Goal: Check status

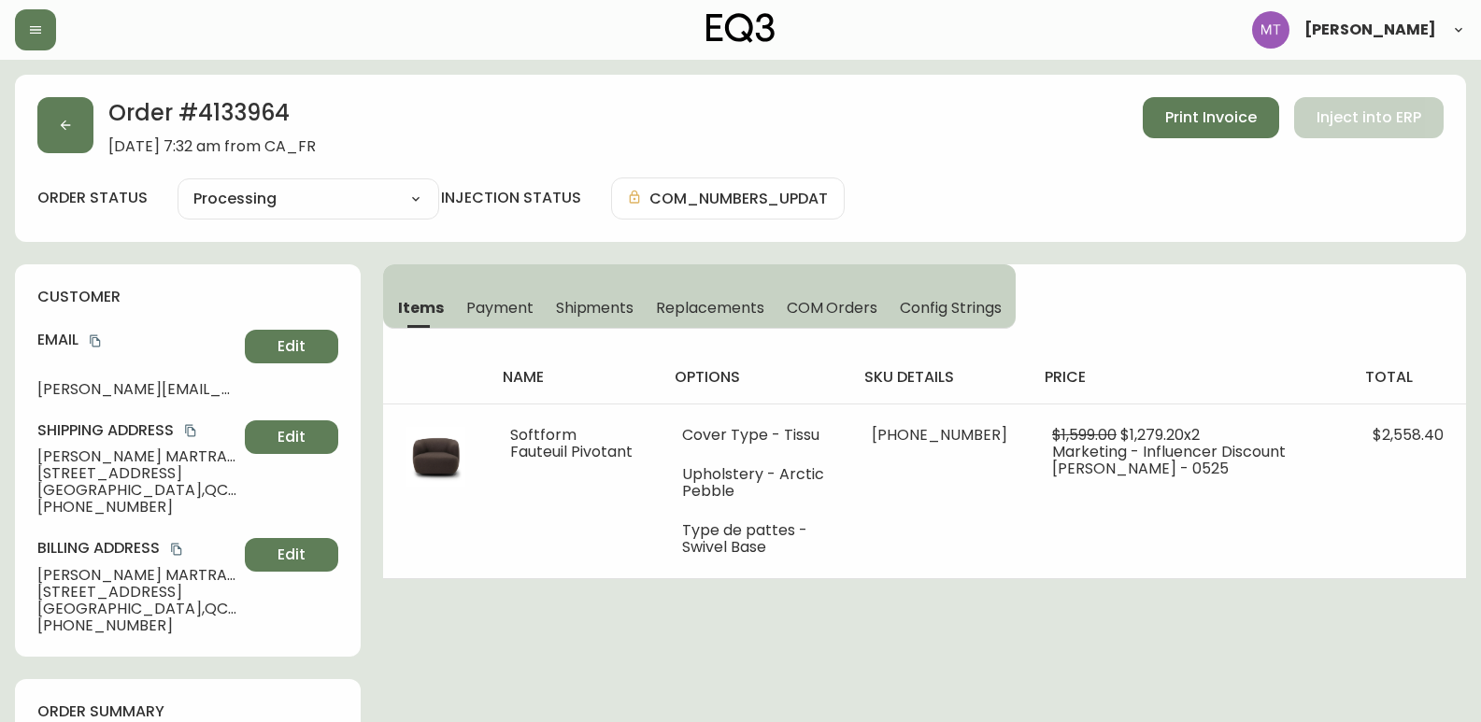
select select "PROCESSING"
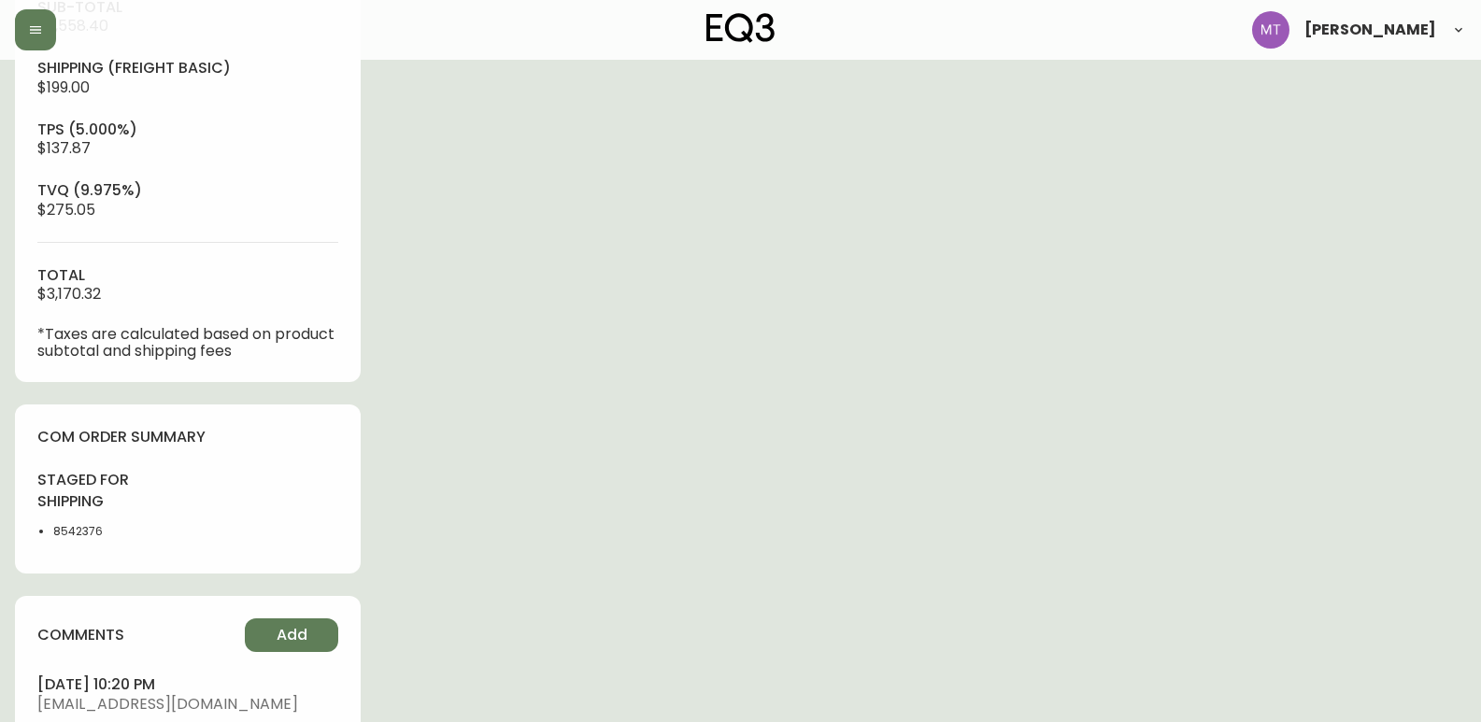
click at [2, 484] on main "Order # 4133964 [DATE] 7:32 am from [GEOGRAPHIC_DATA] Print Invoice Inject into…" at bounding box center [740, 195] width 1481 height 1767
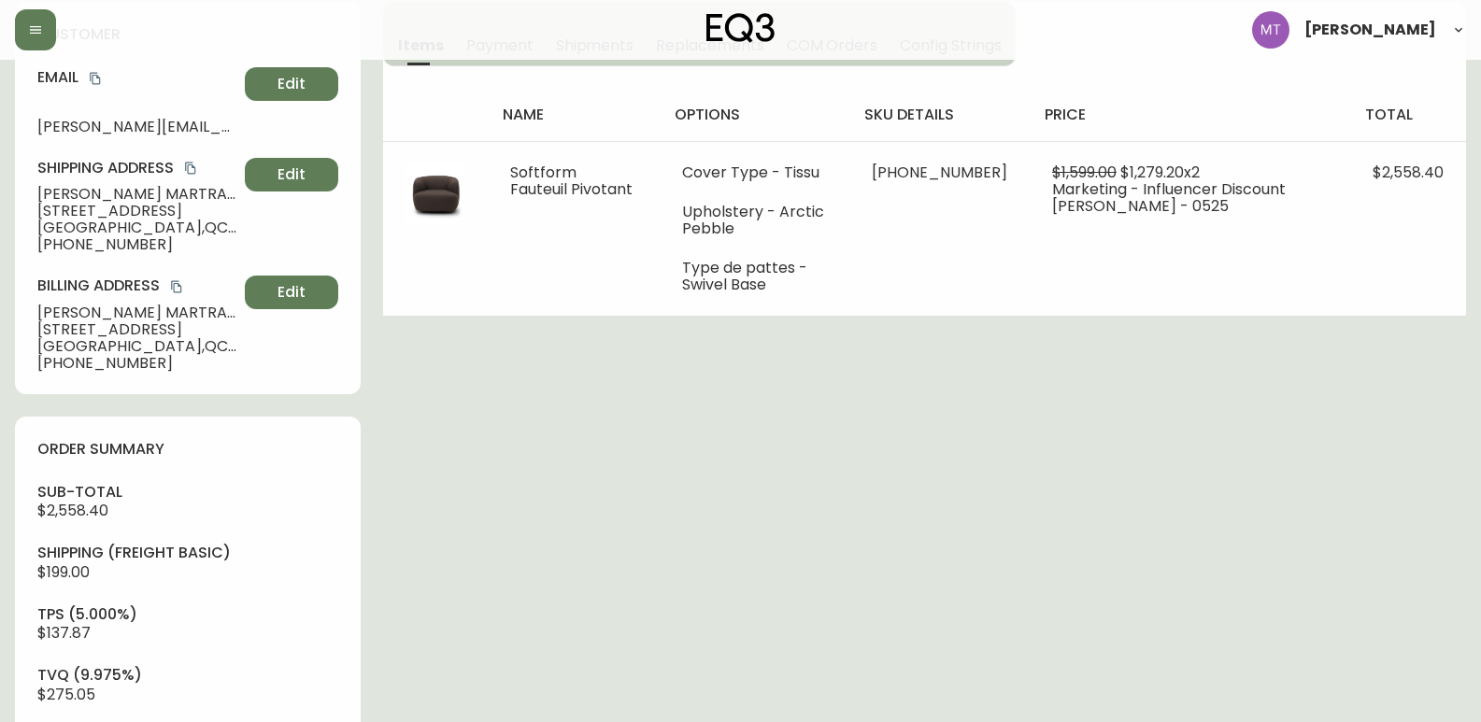
scroll to position [0, 0]
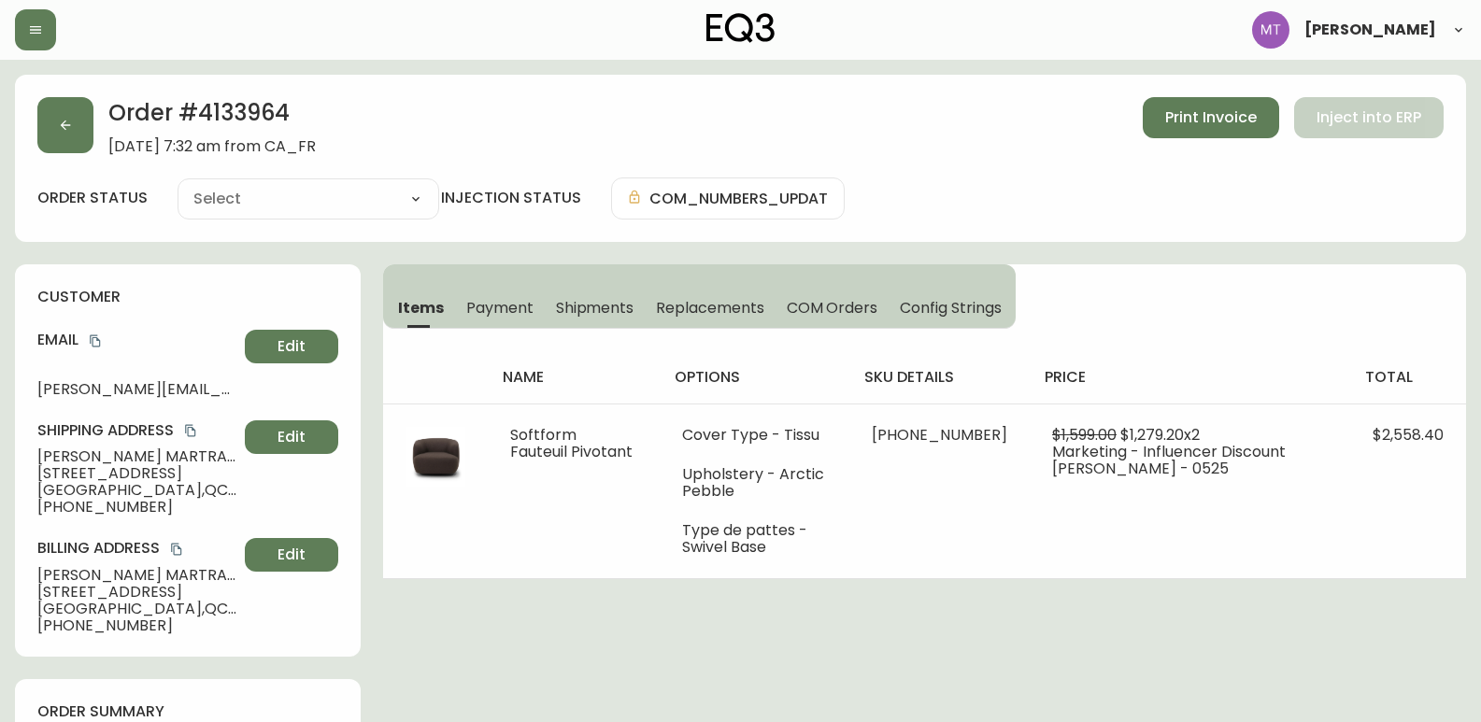
type input "Processing"
select select "PROCESSING"
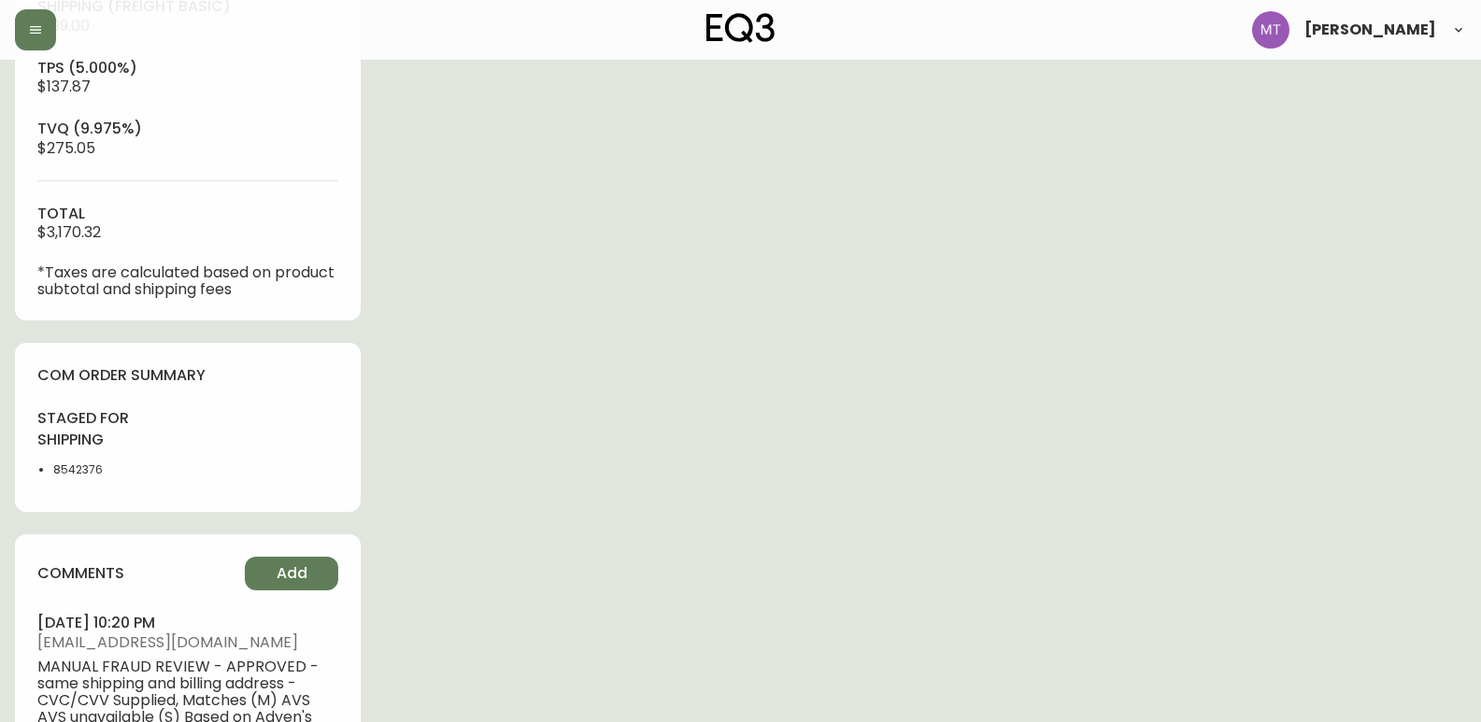
scroll to position [841, 0]
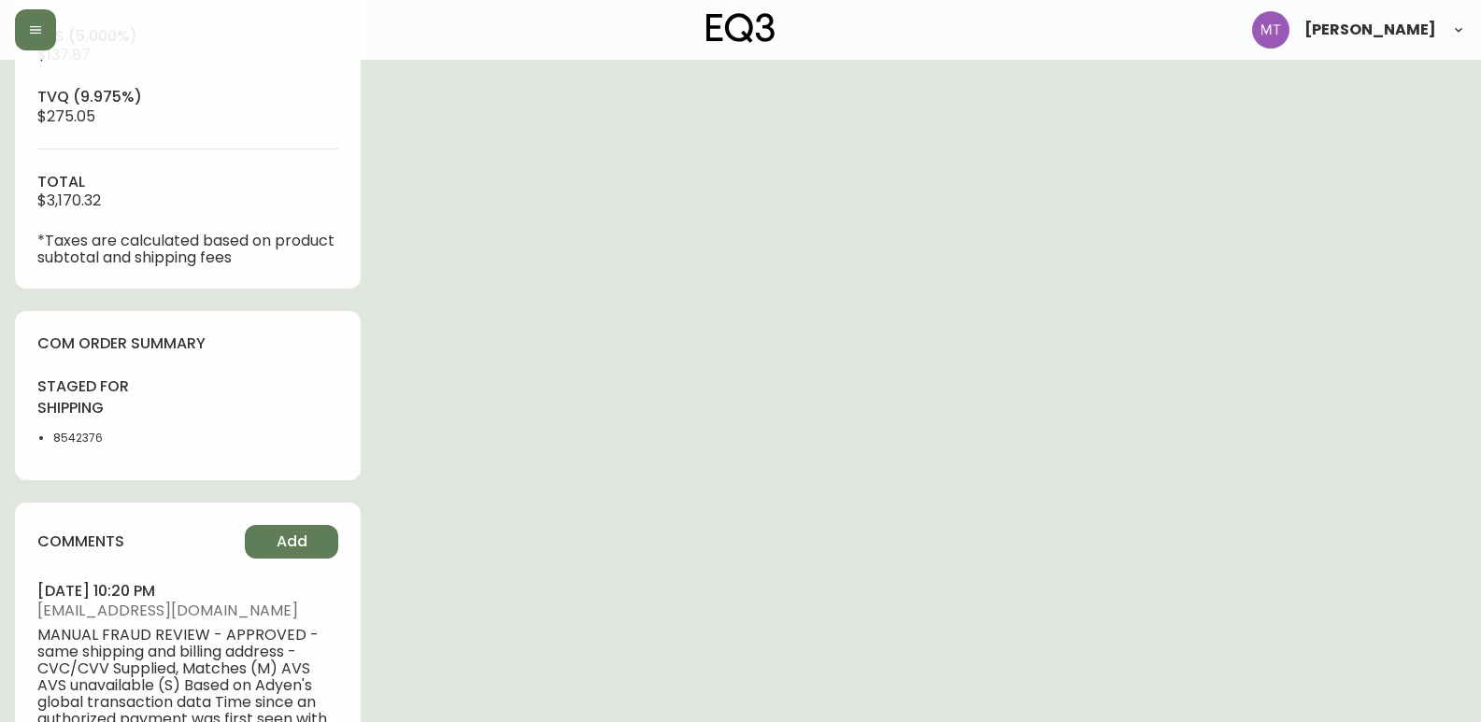
click at [103, 147] on div "sub-total $2,558.40 Shipping ( Freight Basic ) $199.00 tps (5.000%) $137.87 tvq…" at bounding box center [187, 85] width 301 height 362
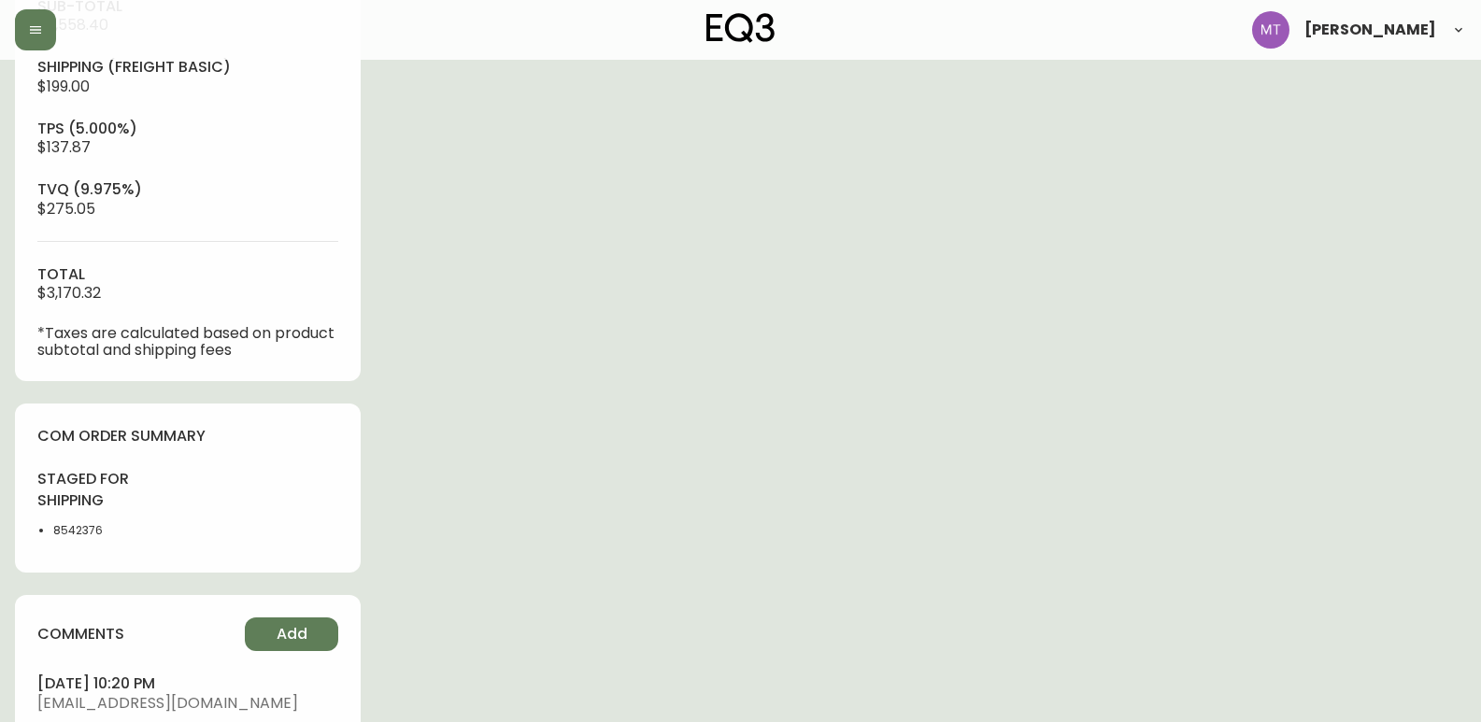
scroll to position [747, 0]
